Goal: Information Seeking & Learning: Learn about a topic

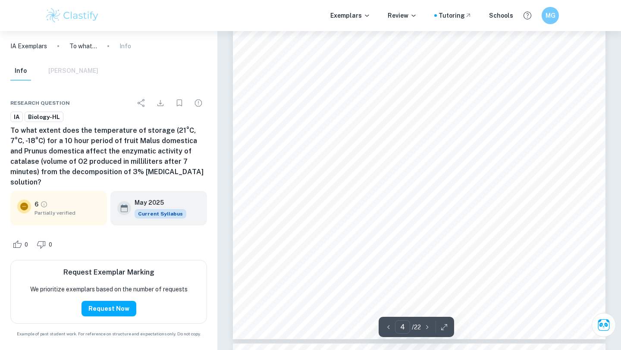
scroll to position [1700, 0]
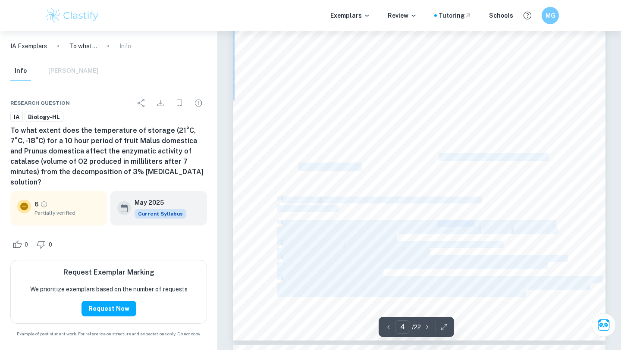
drag, startPoint x: 440, startPoint y: 156, endPoint x: 440, endPoint y: 166, distance: 9.9
click at [440, 166] on div "Potentially the mineral, vitamin and sugar content of the species may impact th…" at bounding box center [419, 100] width 372 height 482
click at [440, 167] on div "Potentially the mineral, vitamin and sugar content of the species may impact th…" at bounding box center [419, 100] width 372 height 482
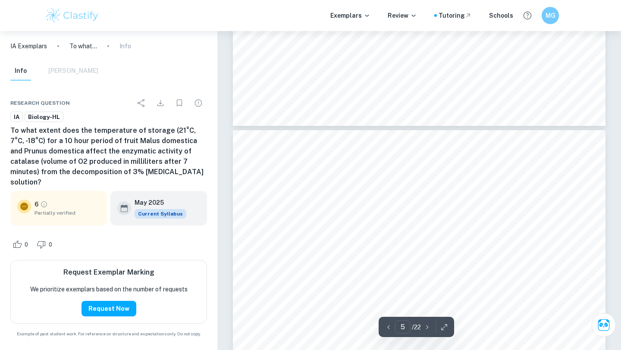
scroll to position [1913, 0]
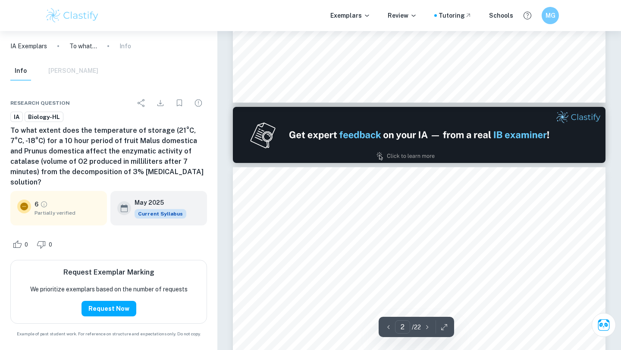
type input "1"
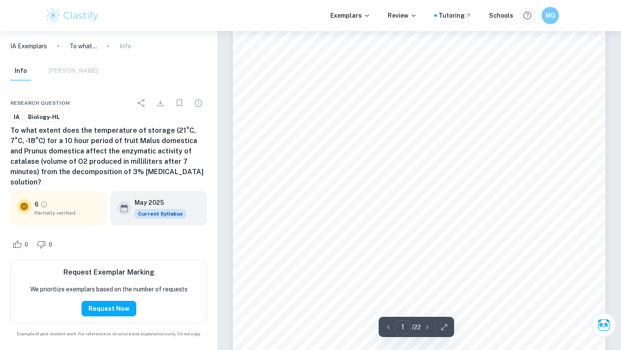
scroll to position [0, 0]
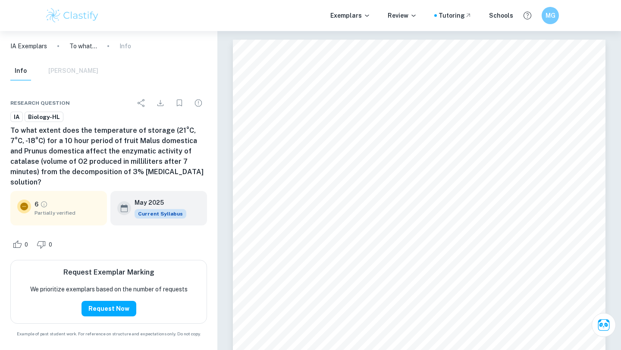
click at [38, 45] on p "IA Exemplars" at bounding box center [28, 45] width 37 height 9
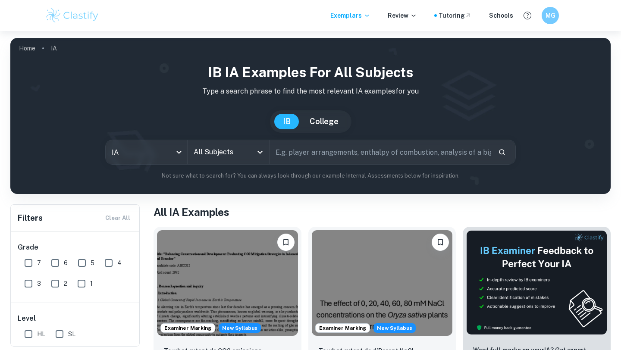
click at [261, 151] on icon "Open" at bounding box center [259, 152] width 5 height 3
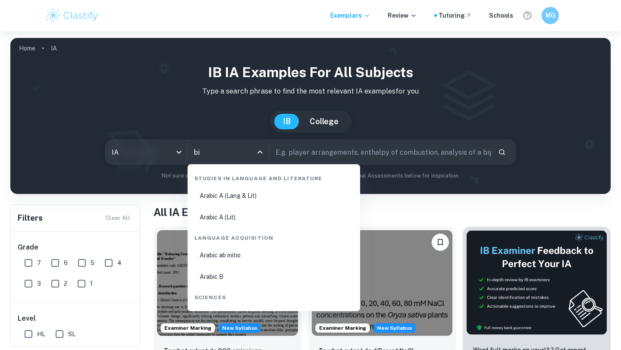
type input "bio"
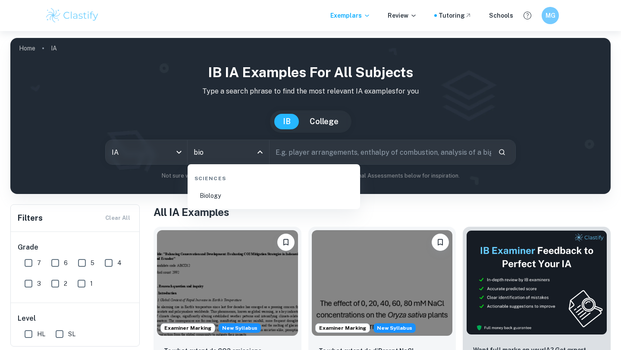
click at [238, 204] on li "Biology" at bounding box center [274, 196] width 166 height 20
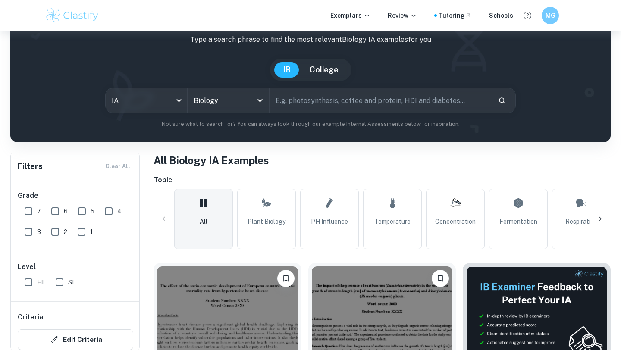
scroll to position [56, 0]
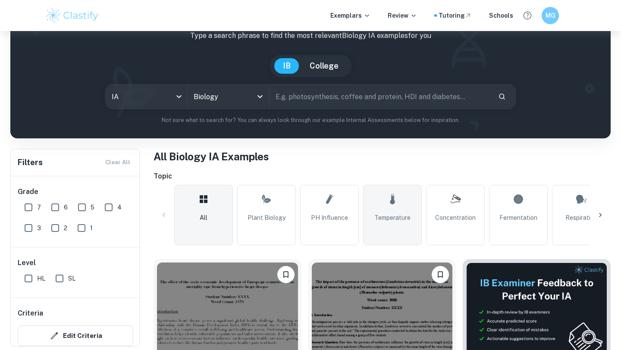
click at [396, 200] on icon at bounding box center [392, 199] width 10 height 21
type input "Temperature"
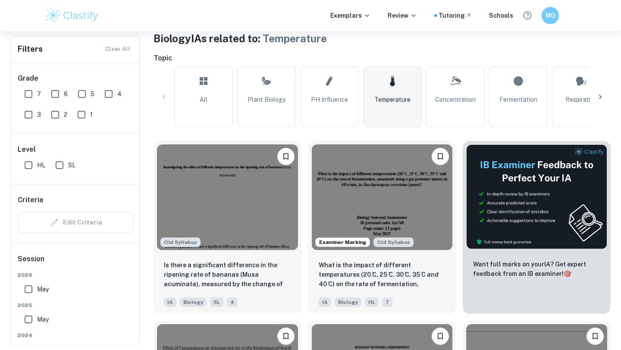
scroll to position [173, 0]
click at [29, 294] on input "May" at bounding box center [28, 319] width 17 height 17
checkbox input "true"
click at [28, 287] on input "May" at bounding box center [28, 289] width 17 height 17
checkbox input "true"
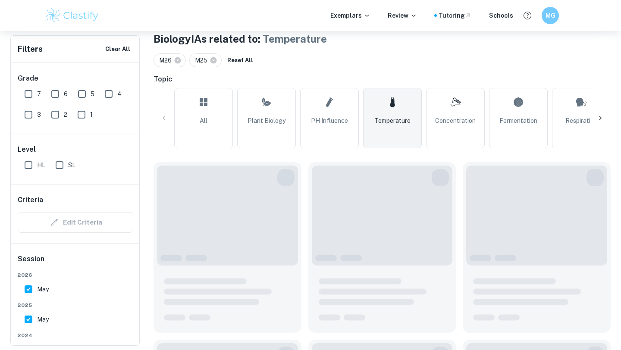
click at [52, 92] on input "6" at bounding box center [55, 93] width 17 height 17
checkbox input "true"
click at [30, 92] on input "7" at bounding box center [28, 93] width 17 height 17
checkbox input "true"
click at [28, 168] on input "HL" at bounding box center [28, 164] width 17 height 17
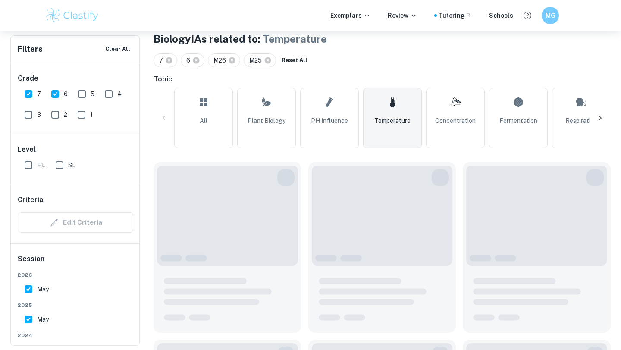
checkbox input "true"
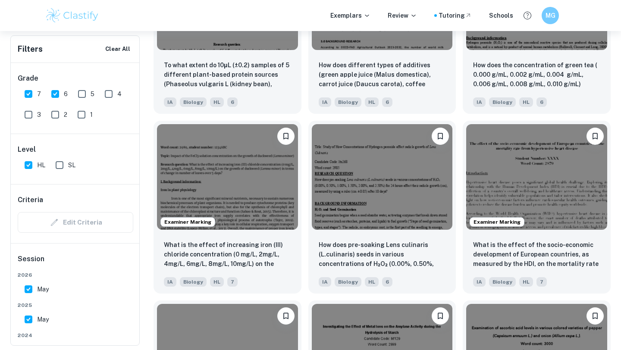
scroll to position [2295, 0]
